Goal: Task Accomplishment & Management: Manage account settings

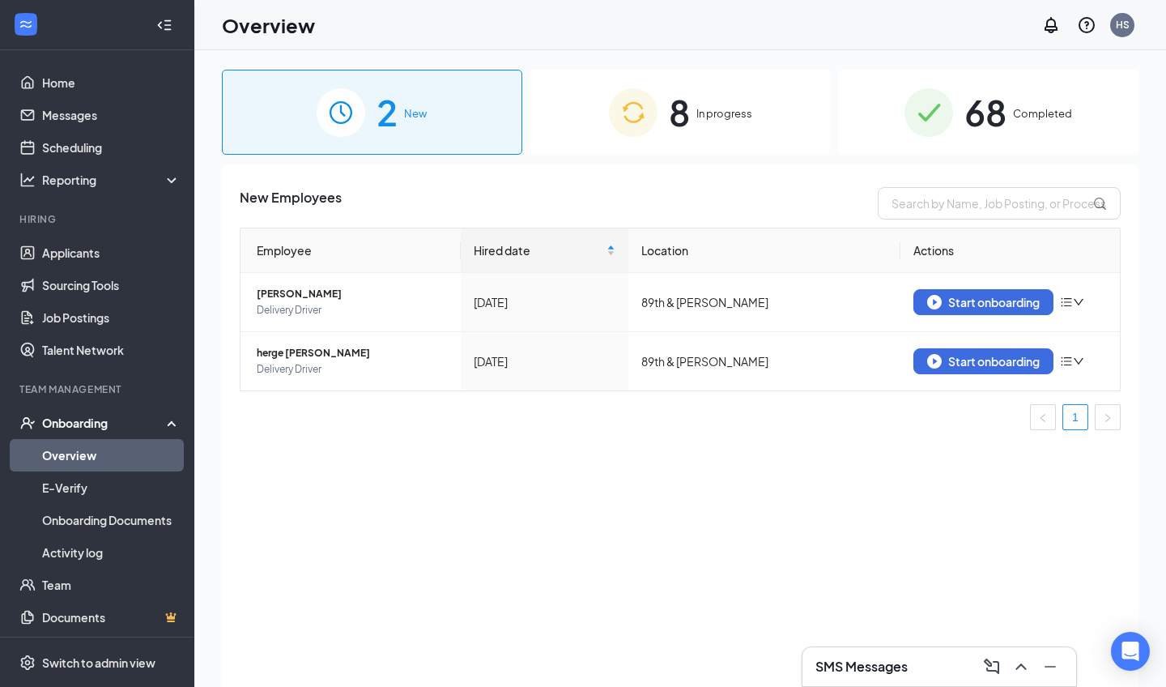
click at [715, 138] on div "8 In progress" at bounding box center [680, 112] width 300 height 85
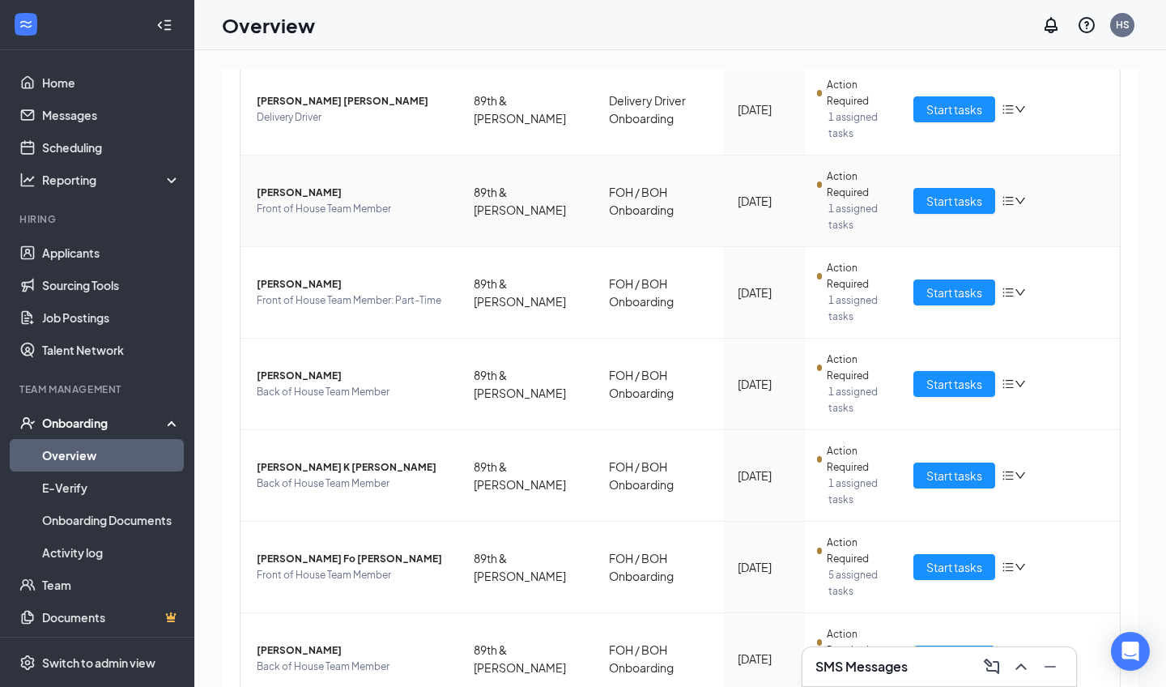
scroll to position [228, 0]
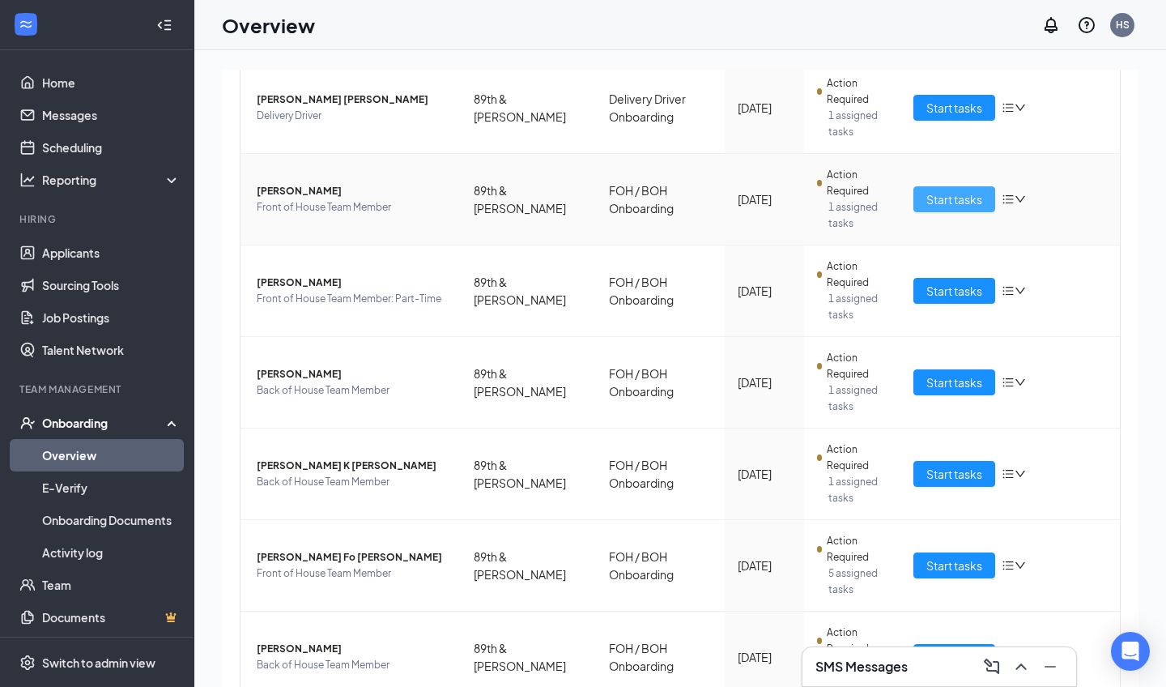
click at [946, 205] on span "Start tasks" at bounding box center [954, 199] width 56 height 18
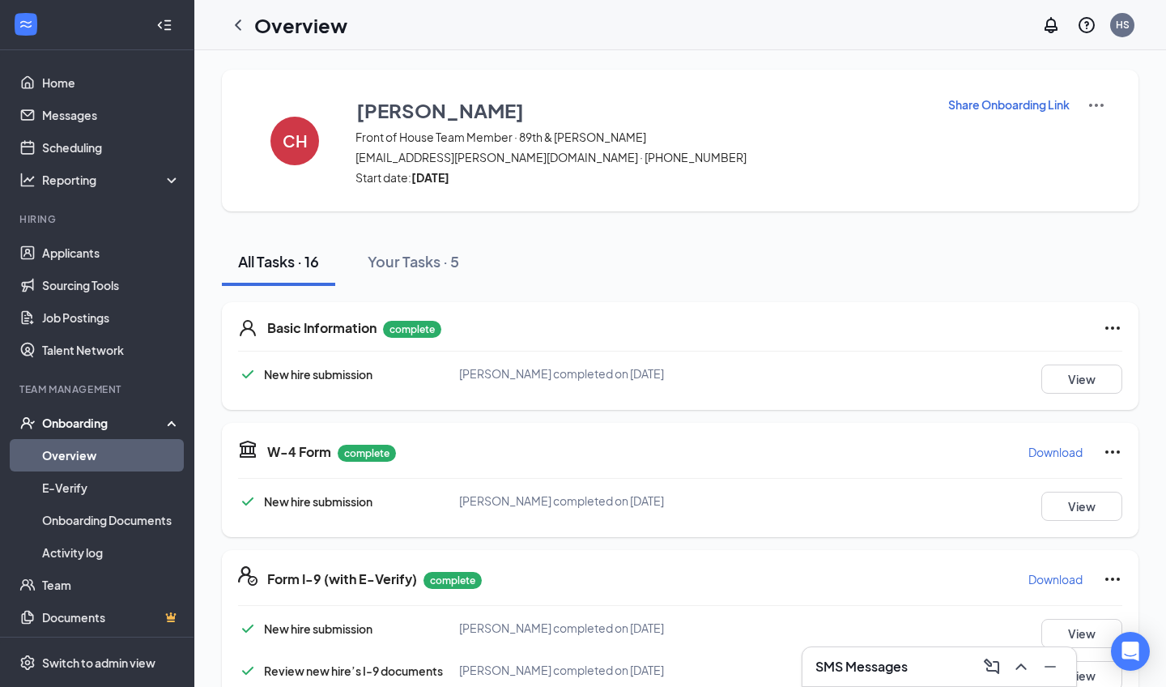
click at [1006, 116] on div "Share Onboarding Link" at bounding box center [1026, 141] width 159 height 90
click at [1006, 110] on p "Share Onboarding Link" at bounding box center [1008, 104] width 121 height 16
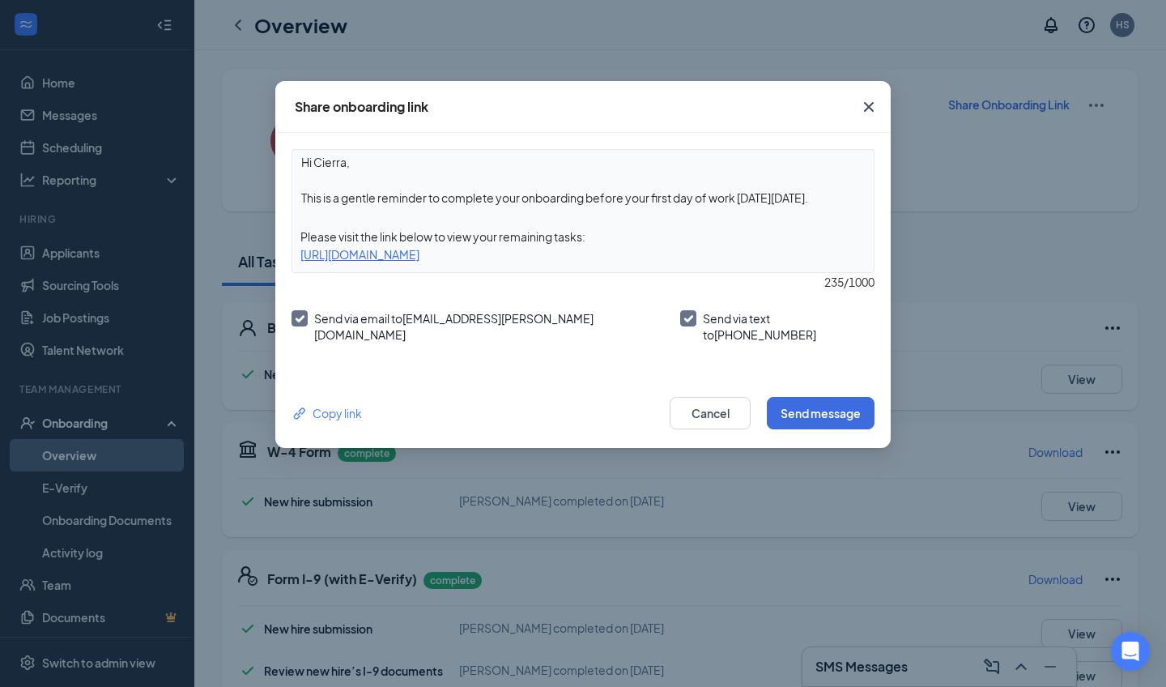
drag, startPoint x: 816, startPoint y: 195, endPoint x: 444, endPoint y: 194, distance: 372.5
click at [444, 194] on textarea "Hi Cierra, This is a gentle reminder to complete your onboarding before your fi…" at bounding box center [582, 180] width 581 height 60
type textarea "Hi Cierra, This is a gentle reminder to upload your Food Handler's card here."
click at [821, 411] on button "Send message" at bounding box center [821, 413] width 108 height 32
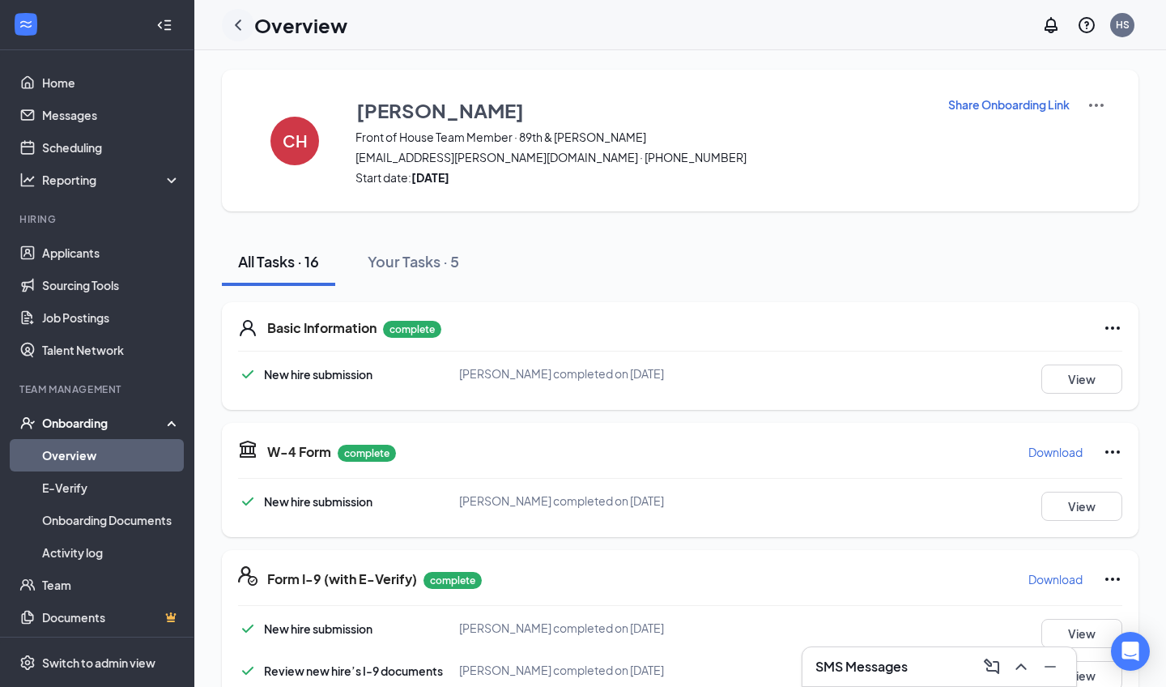
click at [240, 16] on icon "ChevronLeft" at bounding box center [237, 24] width 19 height 19
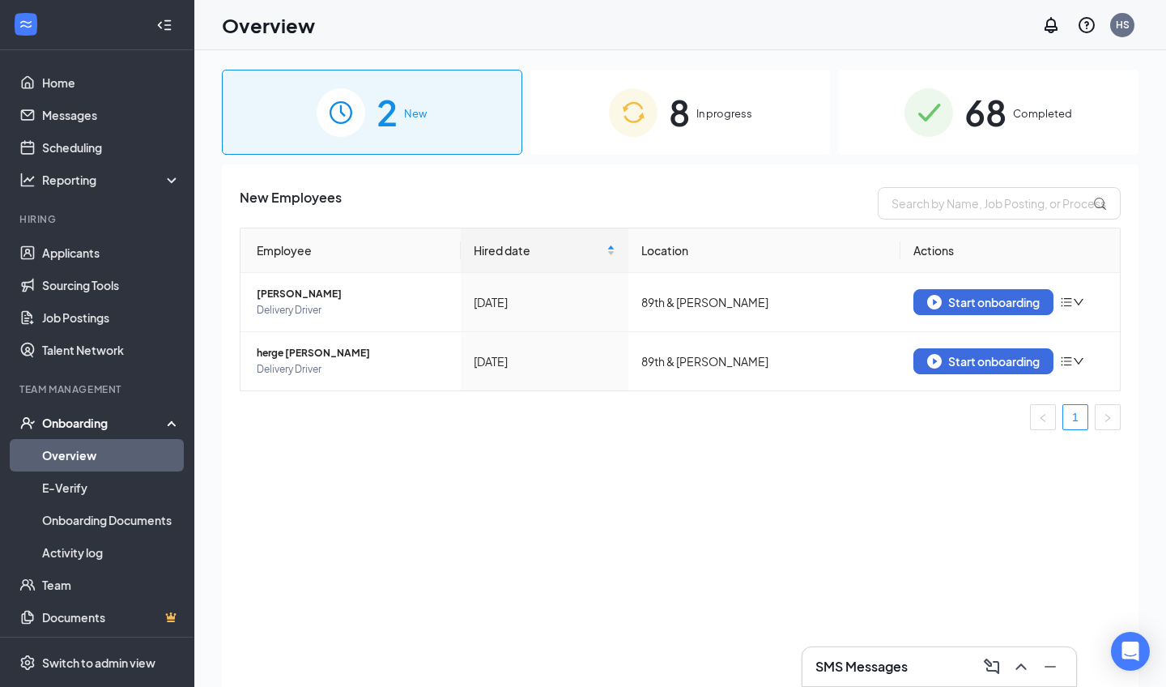
click at [700, 113] on span "In progress" at bounding box center [724, 113] width 56 height 16
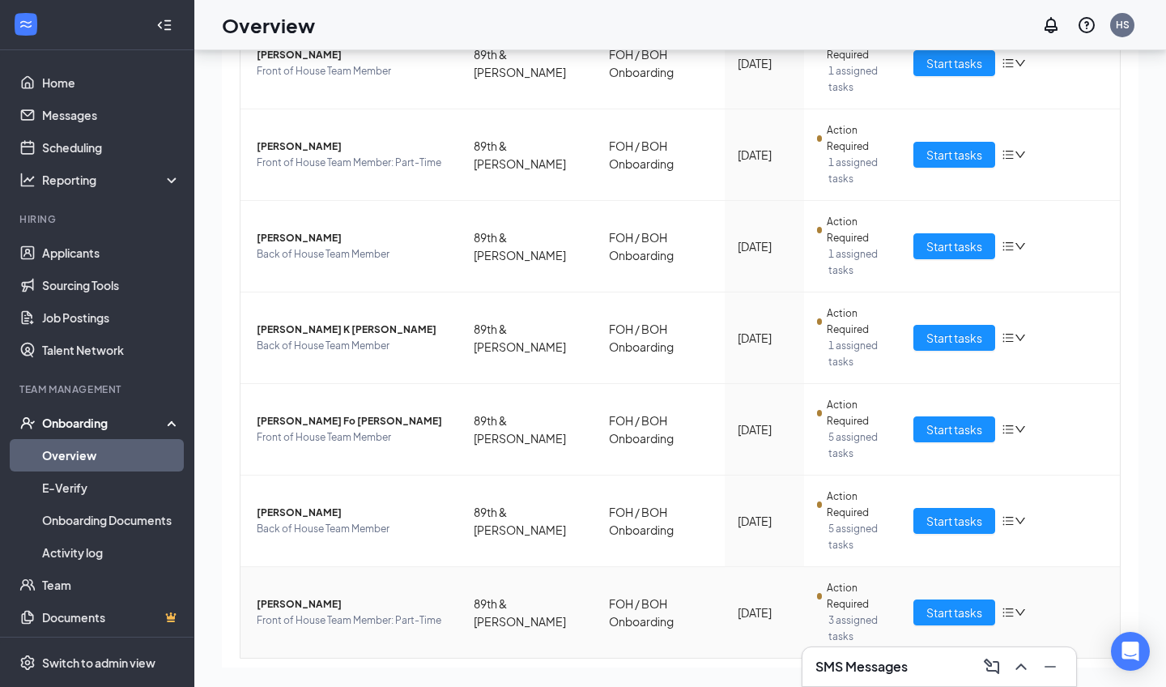
scroll to position [241, 0]
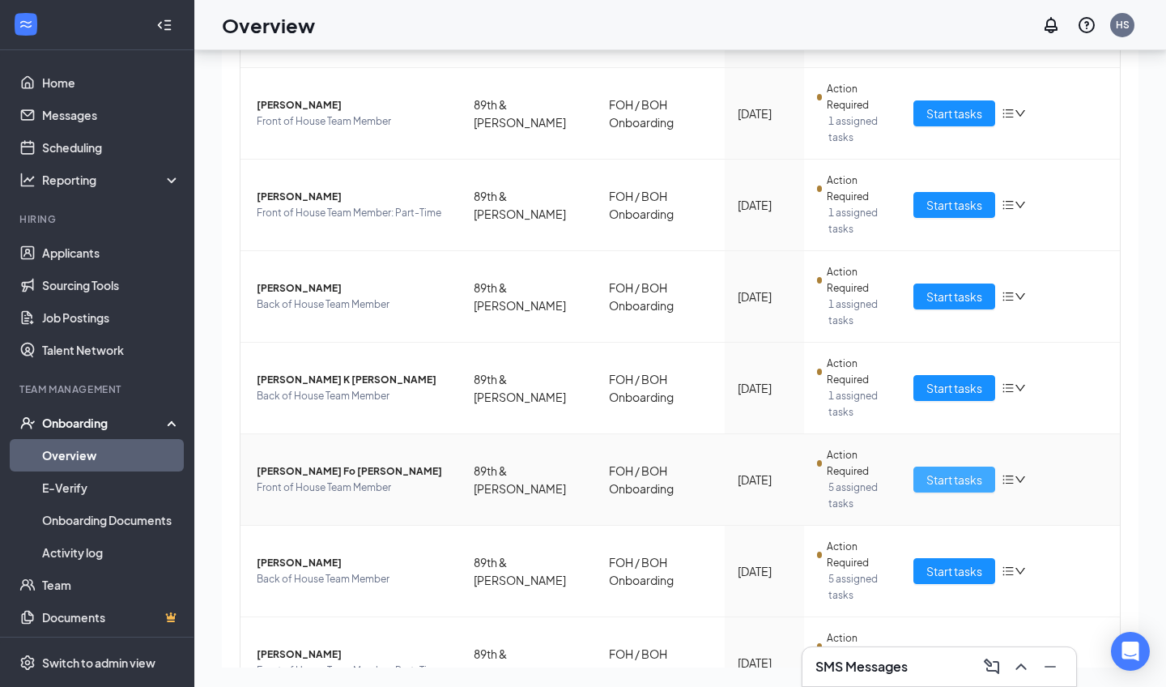
click at [934, 483] on span "Start tasks" at bounding box center [954, 479] width 56 height 18
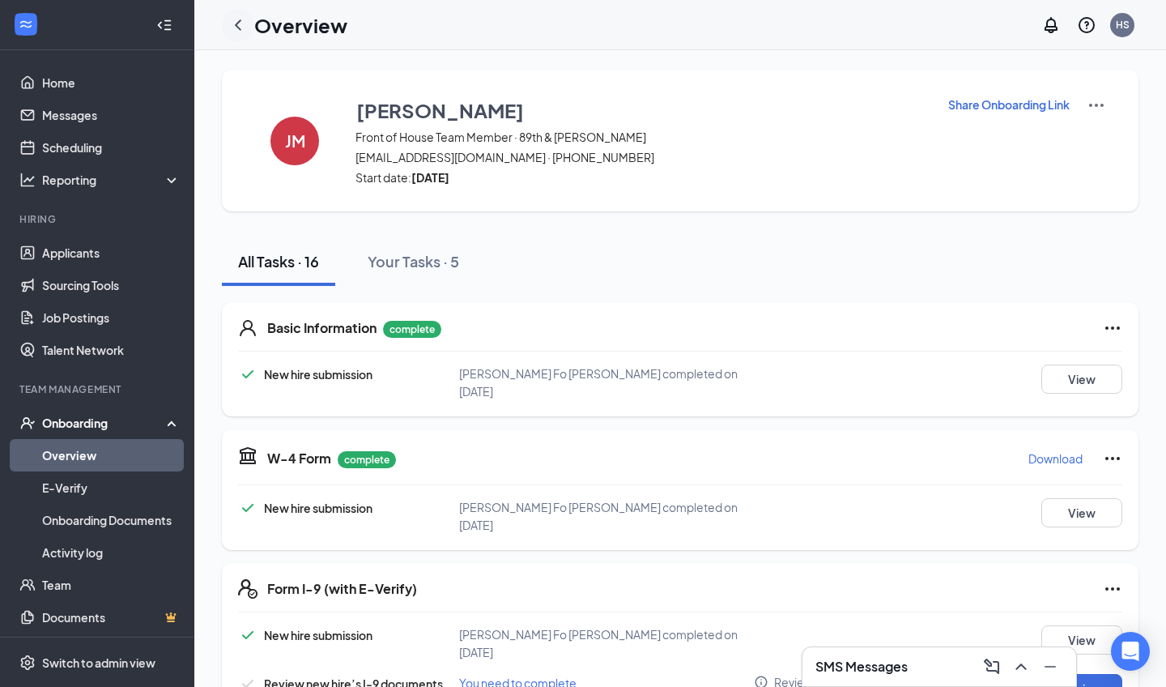
click at [243, 23] on icon "ChevronLeft" at bounding box center [237, 24] width 19 height 19
